Goal: Task Accomplishment & Management: Manage account settings

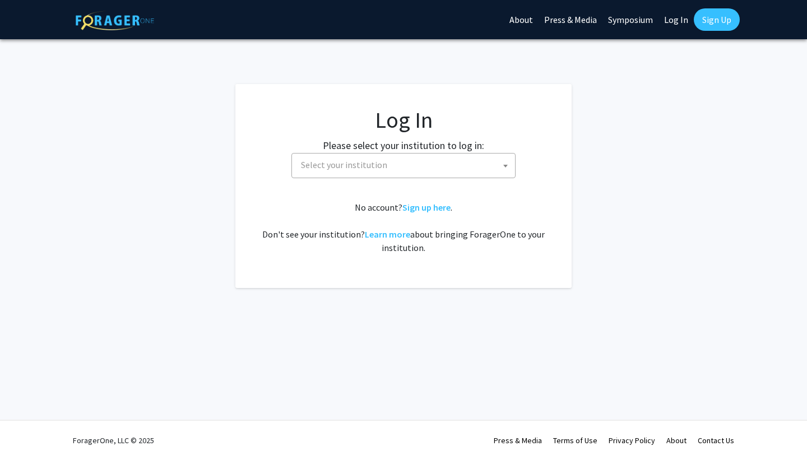
select select
click at [323, 167] on span "Select your institution" at bounding box center [344, 164] width 86 height 11
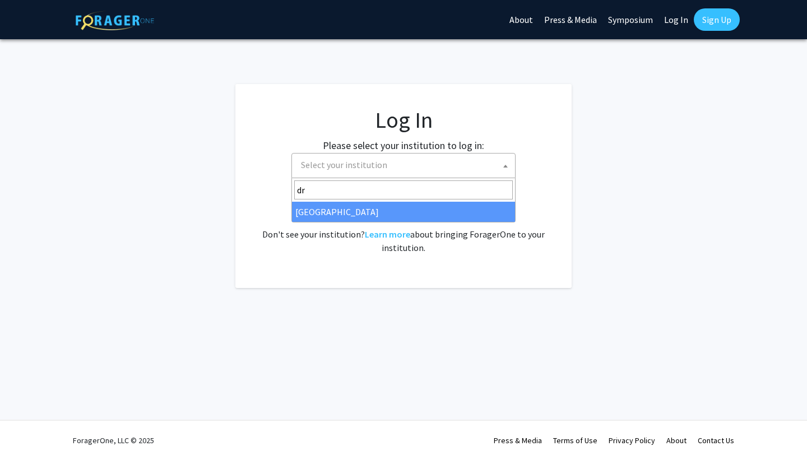
type input "dre"
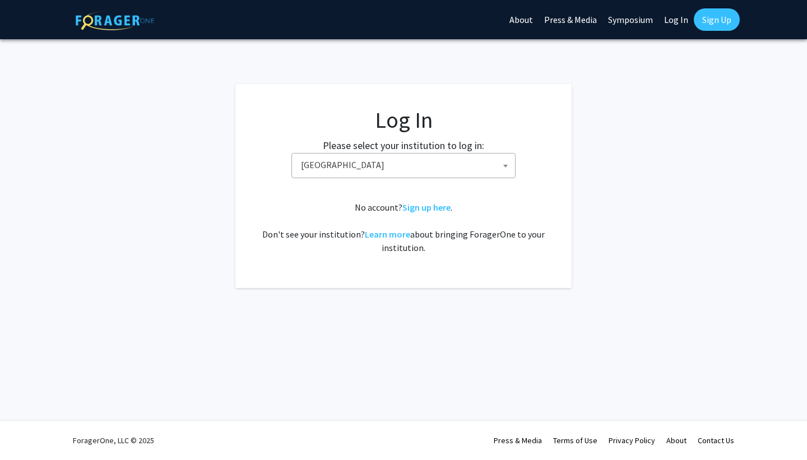
select select "6"
